Goal: Task Accomplishment & Management: Use online tool/utility

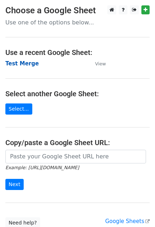
click at [20, 63] on strong "Test Merge" at bounding box center [21, 63] width 33 height 6
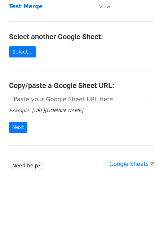
scroll to position [58, 0]
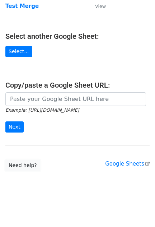
click at [21, 165] on link "Need help?" at bounding box center [22, 165] width 35 height 11
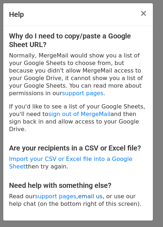
click at [86, 193] on link "email us" at bounding box center [90, 196] width 24 height 7
click at [81, 193] on link "email us" at bounding box center [90, 196] width 24 height 7
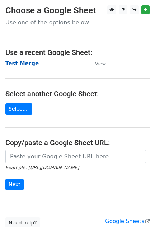
click at [17, 63] on strong "Test Merge" at bounding box center [21, 63] width 33 height 6
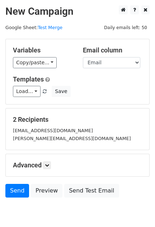
scroll to position [31, 0]
